Goal: Transaction & Acquisition: Purchase product/service

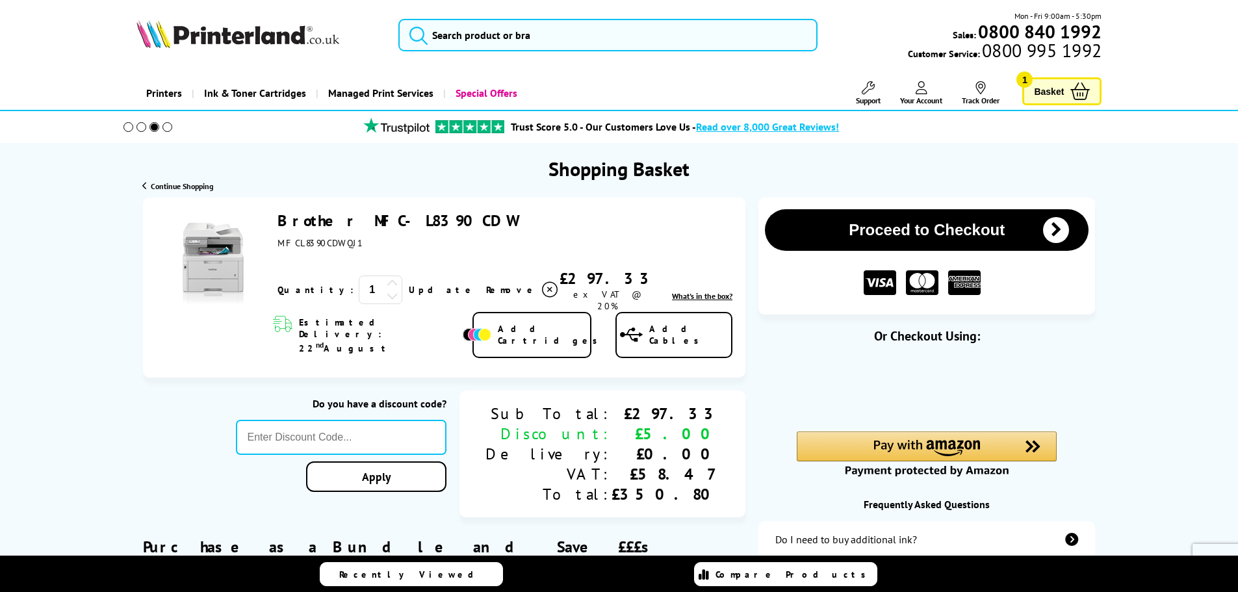
type input "666"
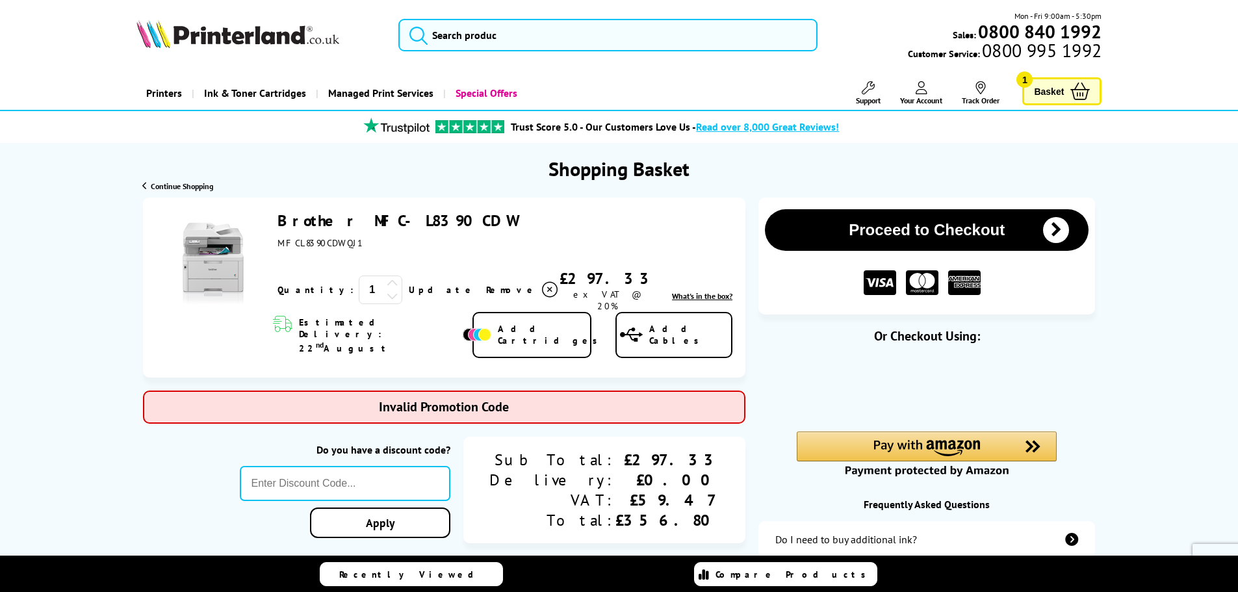
type input "GSFIVEPR"
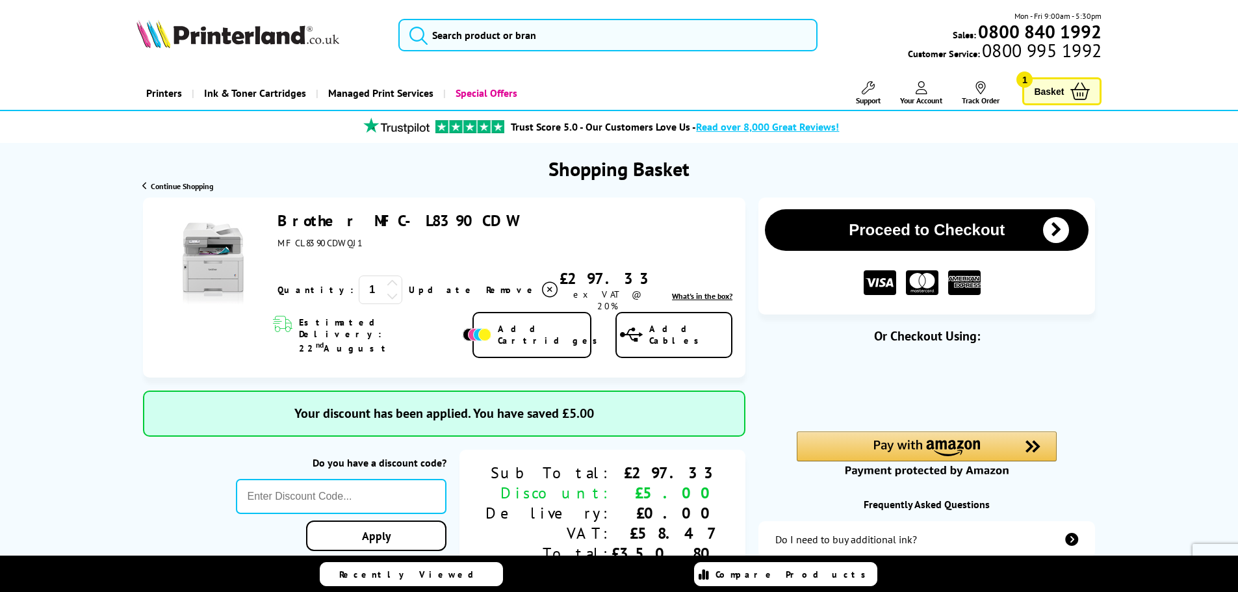
type input "666"
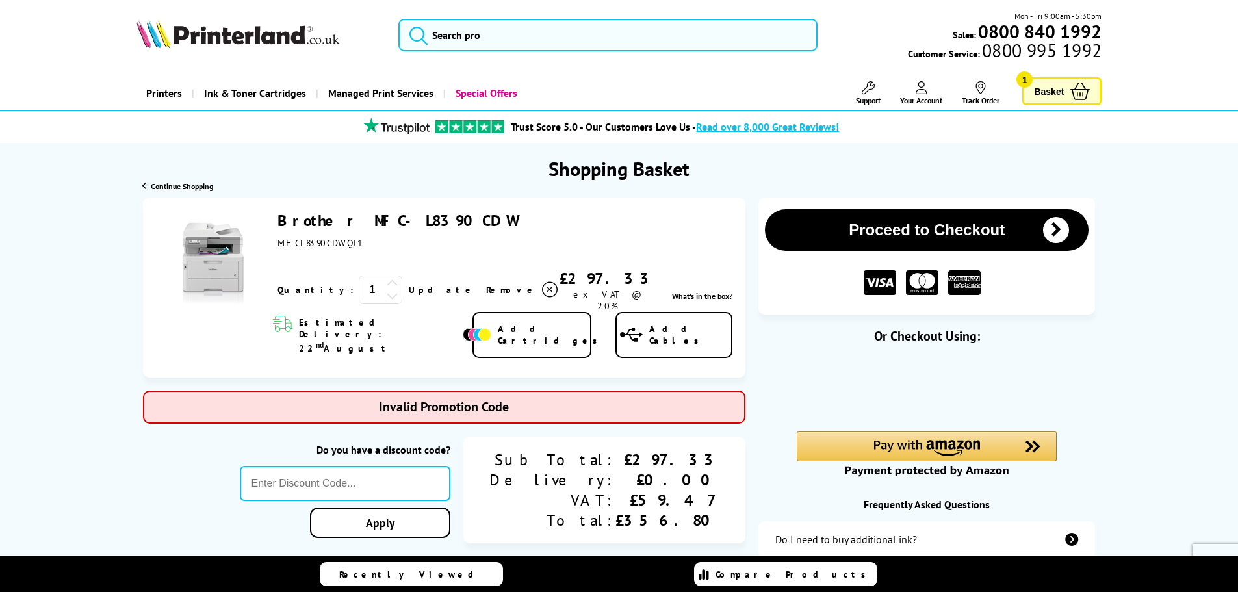
type input "MVC10"
type input "666"
type input "STORY10"
type input "666"
type input "MM10"
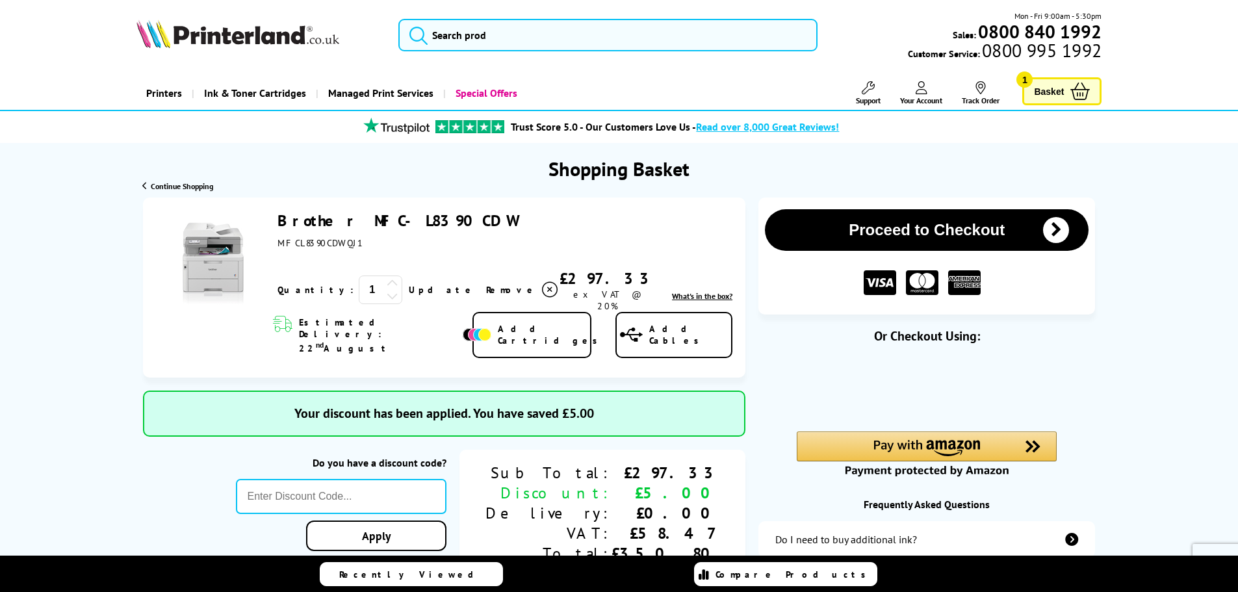
click at [382, 218] on link "Brother MFC-L8390CDW" at bounding box center [398, 221] width 240 height 20
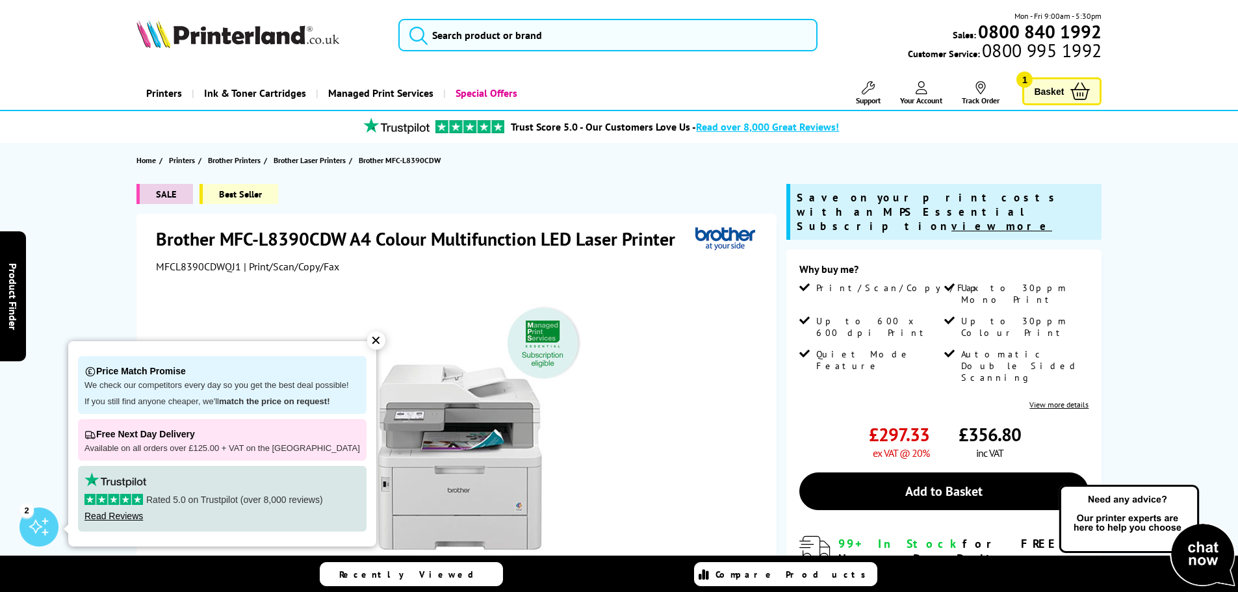
scroll to position [130, 0]
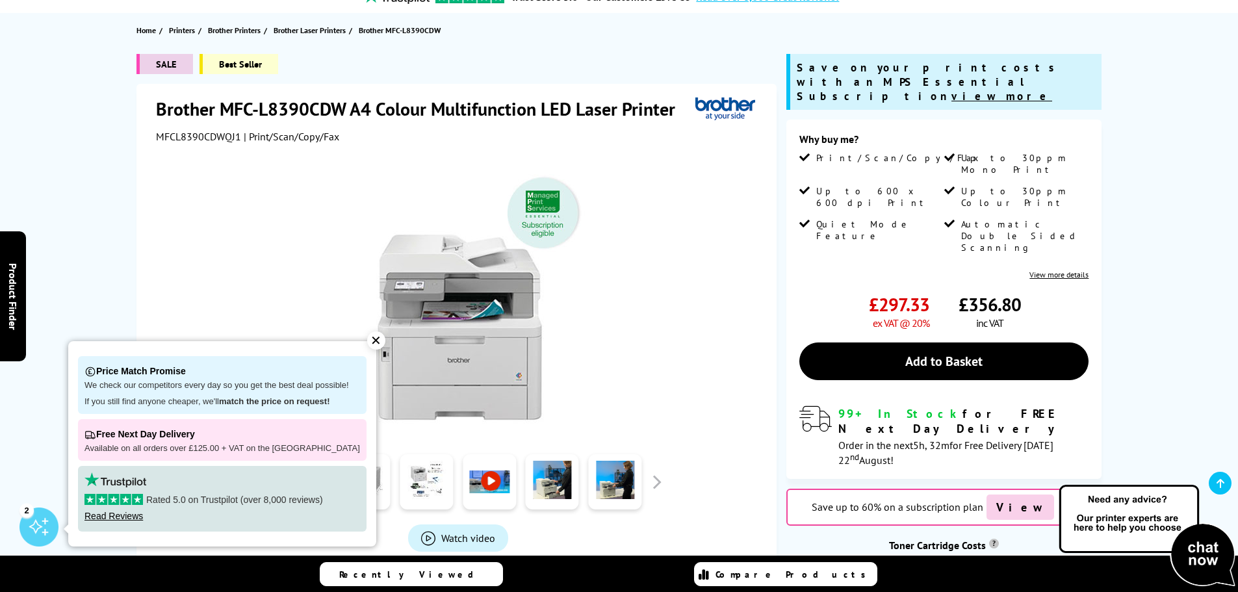
click at [367, 343] on div "✕" at bounding box center [376, 341] width 18 height 18
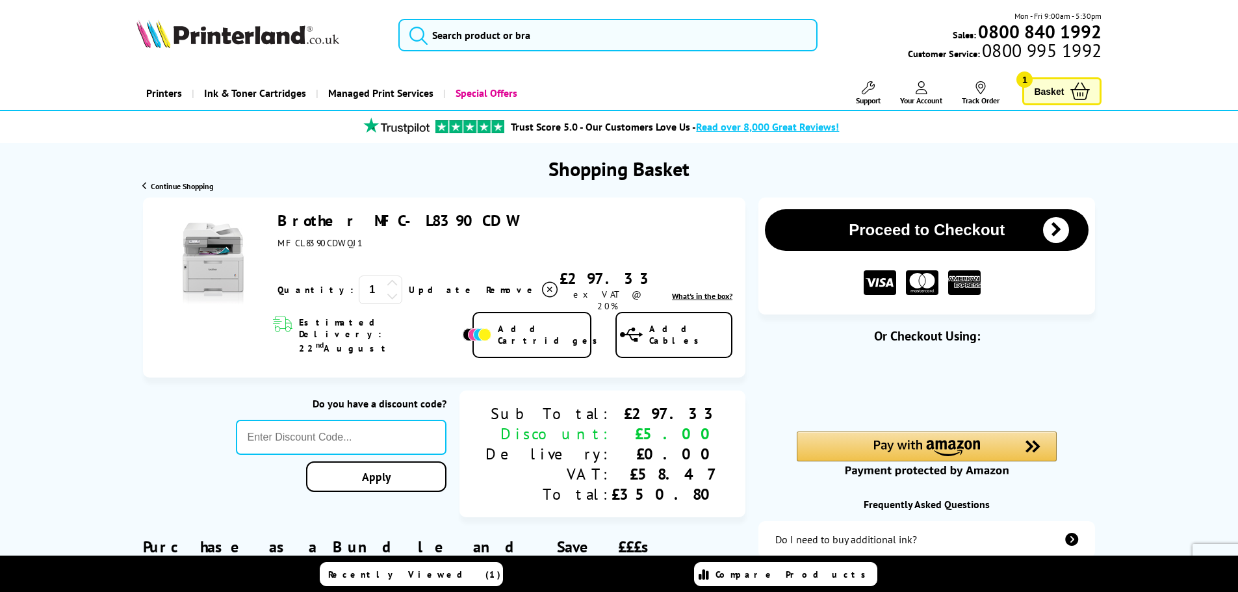
click at [351, 222] on link "Brother MFC-L8390CDW" at bounding box center [398, 221] width 240 height 20
